Goal: Information Seeking & Learning: Learn about a topic

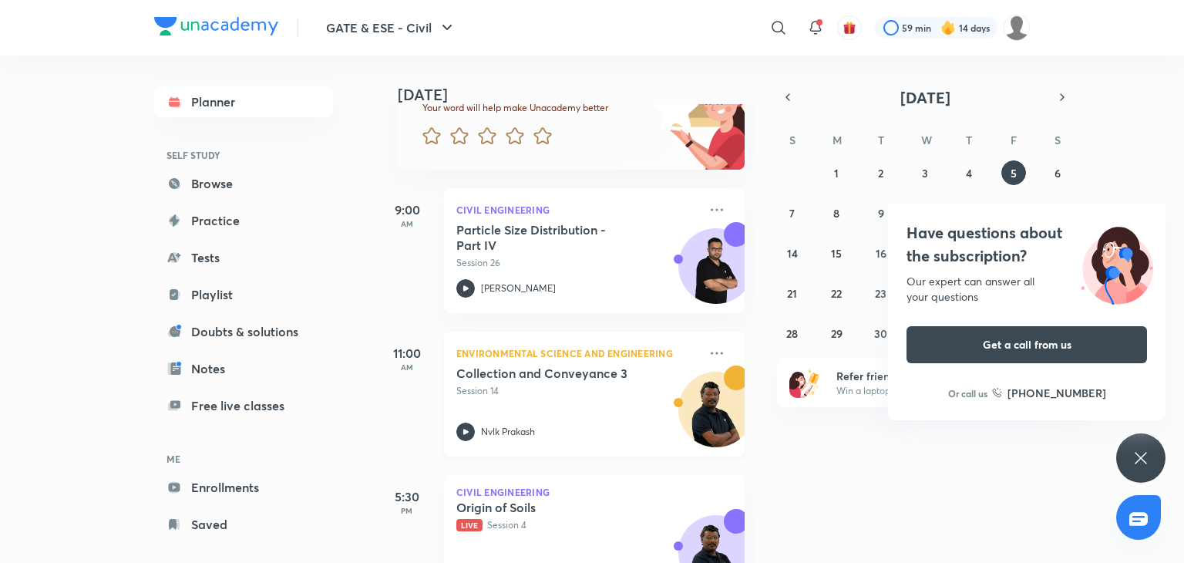
scroll to position [210, 0]
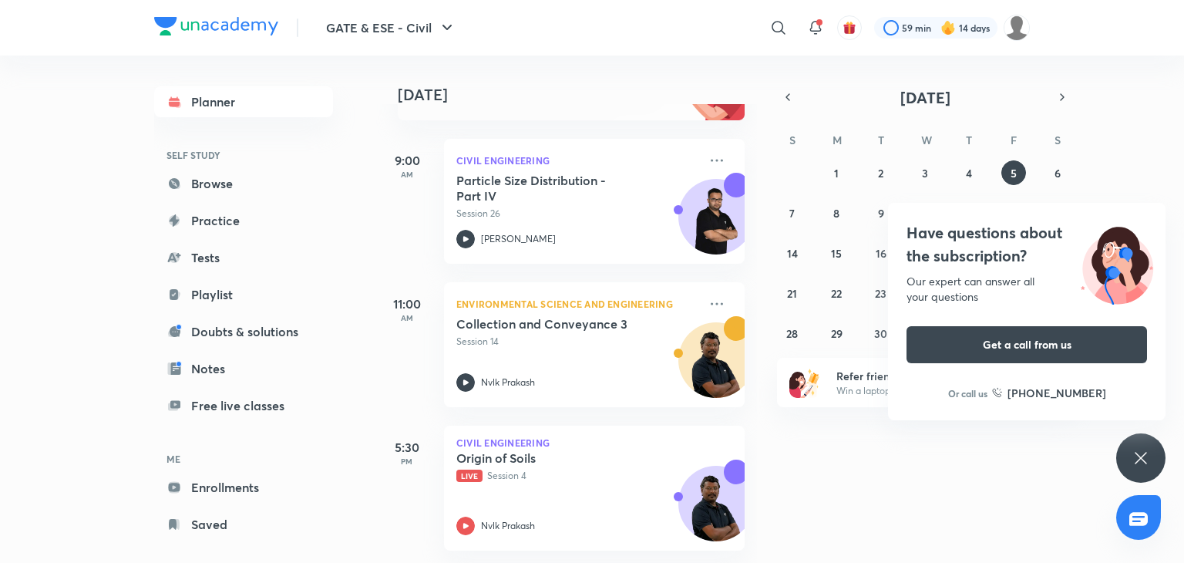
drag, startPoint x: 349, startPoint y: 163, endPoint x: 52, endPoint y: 168, distance: 297.6
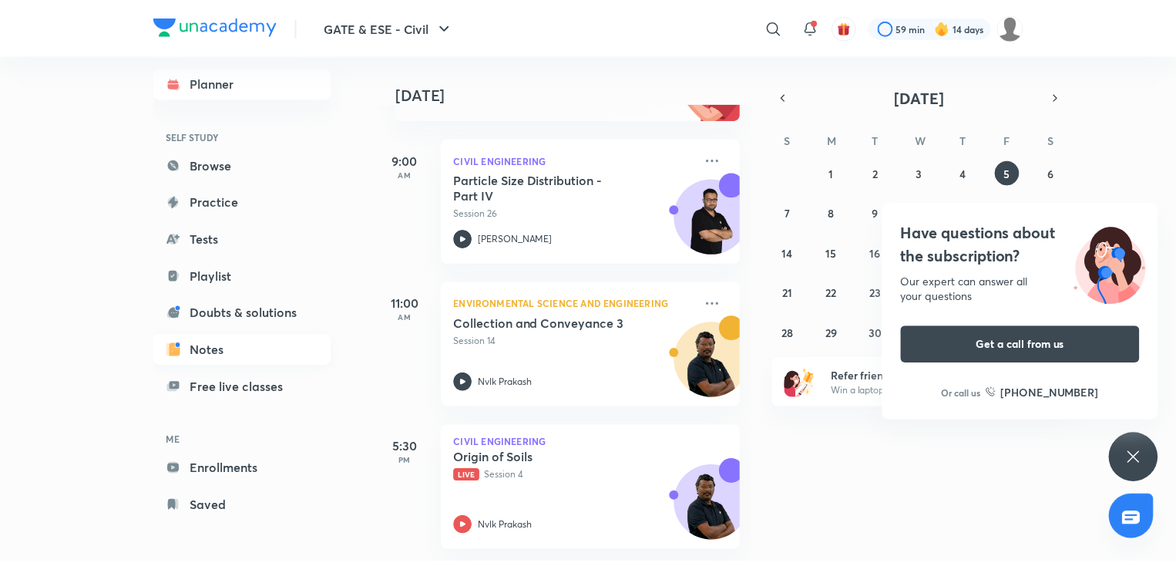
scroll to position [20, 0]
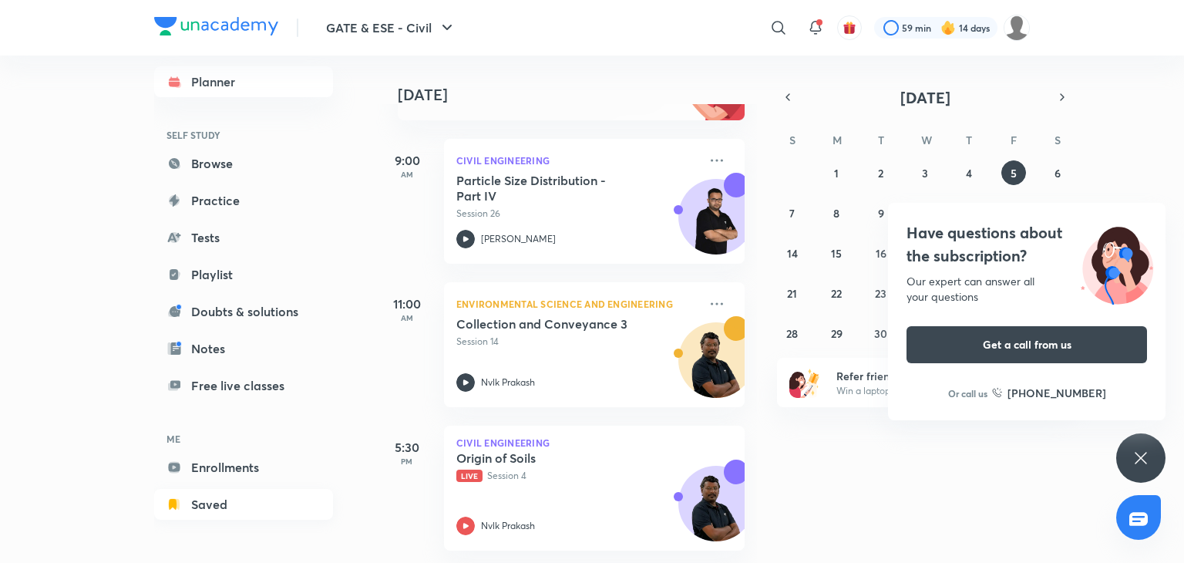
click at [218, 504] on link "Saved" at bounding box center [243, 504] width 179 height 31
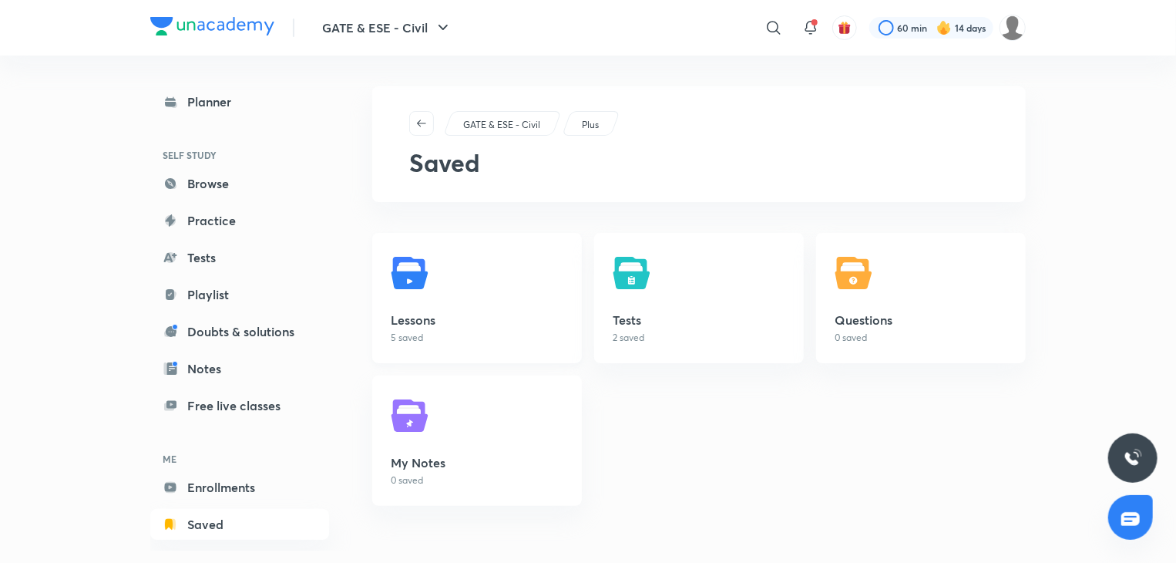
click at [478, 325] on h5 "Lessons" at bounding box center [477, 320] width 173 height 19
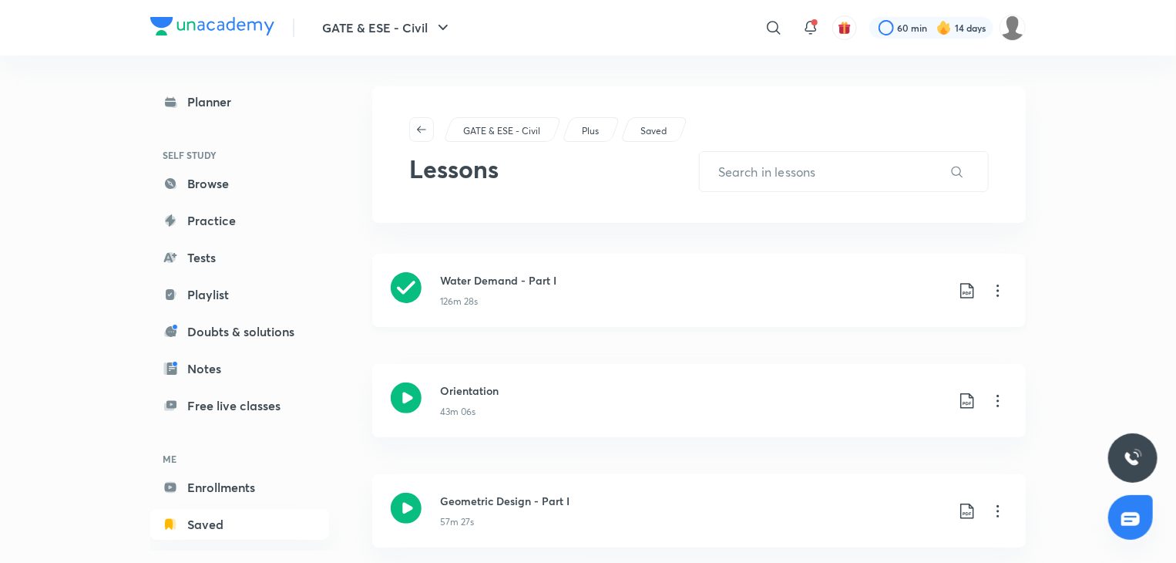
click at [999, 279] on div "Water Demand - Part I 126m 28s" at bounding box center [723, 290] width 567 height 36
click at [995, 281] on icon at bounding box center [998, 290] width 19 height 19
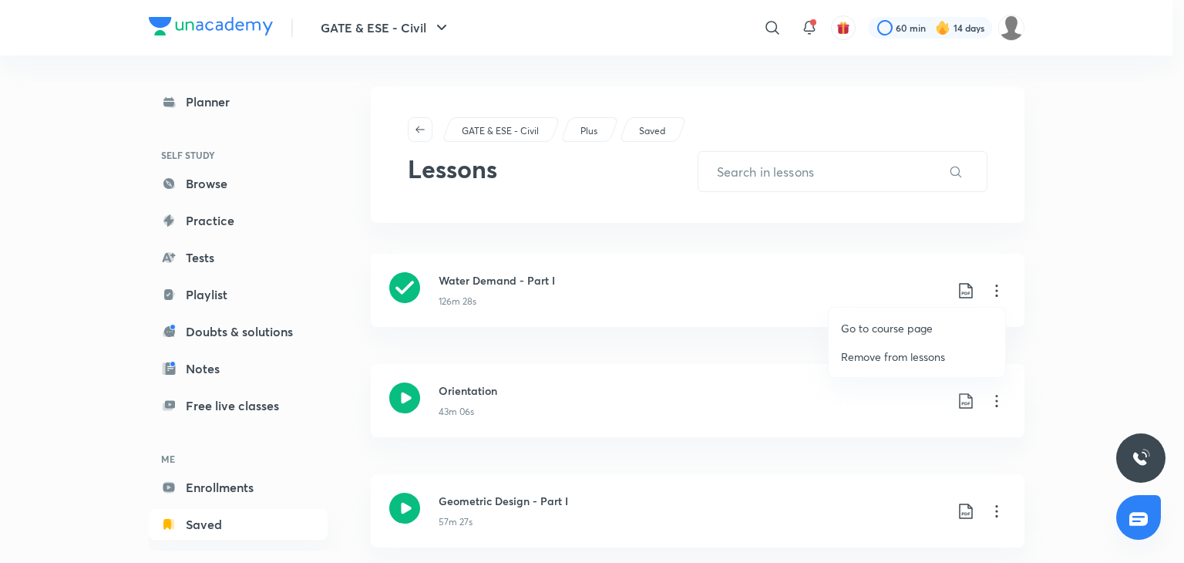
click at [901, 328] on p "Go to course page" at bounding box center [887, 328] width 92 height 16
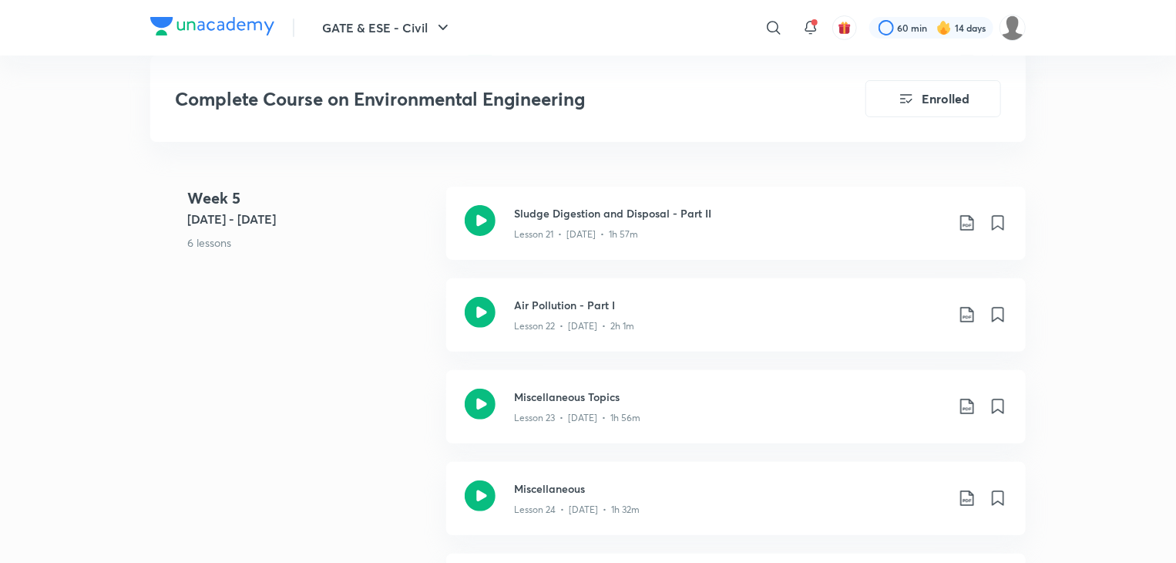
scroll to position [3084, 0]
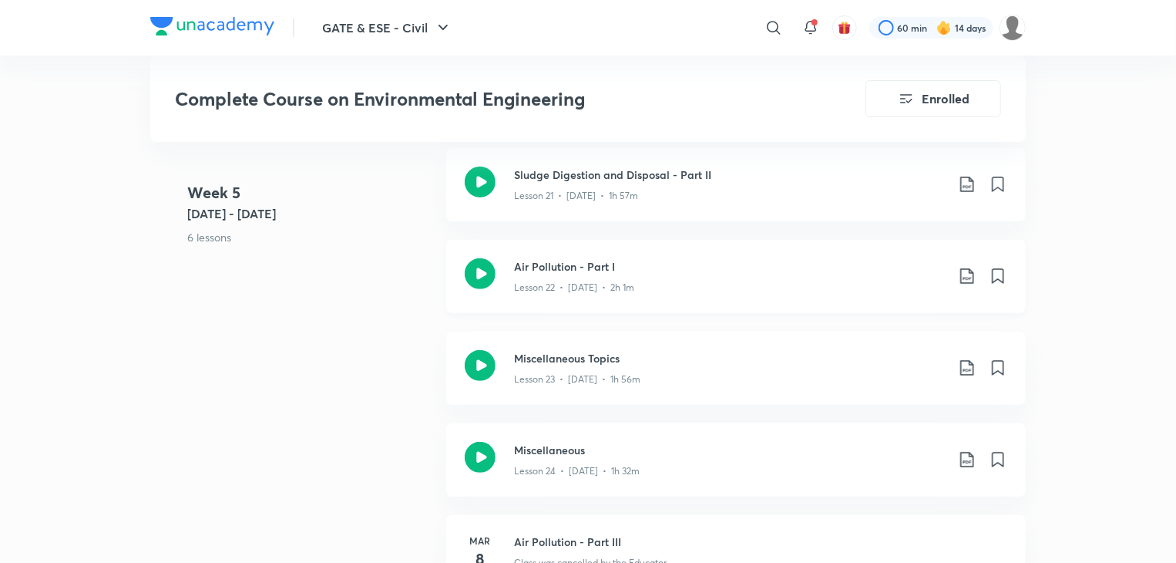
click at [634, 275] on div "Lesson 22 • [DATE] • 2h 1m" at bounding box center [730, 284] width 432 height 20
